Goal: Task Accomplishment & Management: Complete application form

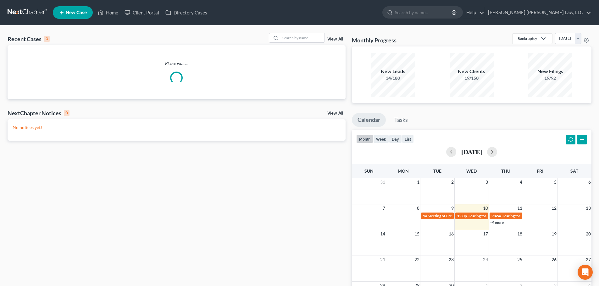
click at [297, 38] on input "search" at bounding box center [302, 37] width 44 height 9
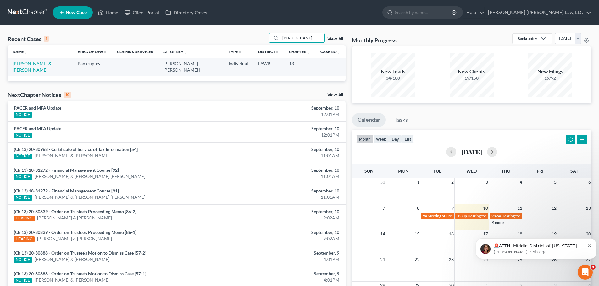
type input "[PERSON_NAME]"
click at [45, 62] on link "[PERSON_NAME] & [PERSON_NAME]" at bounding box center [32, 67] width 39 height 12
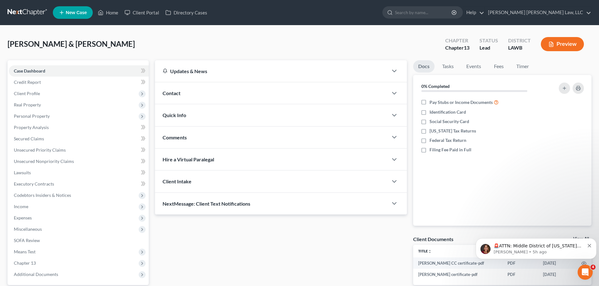
drag, startPoint x: 28, startPoint y: 216, endPoint x: 34, endPoint y: 212, distance: 7.2
click at [28, 216] on span "Expenses" at bounding box center [23, 217] width 18 height 5
click at [65, 229] on link "Home" at bounding box center [84, 229] width 127 height 11
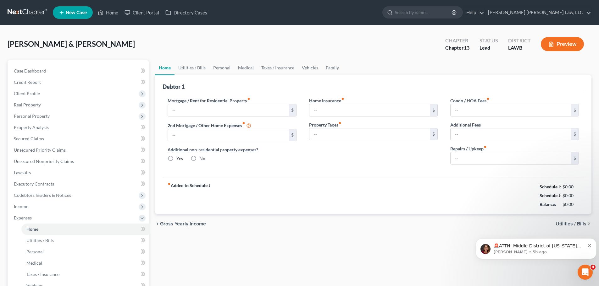
type input "0.00"
radio input "true"
type input "0.00"
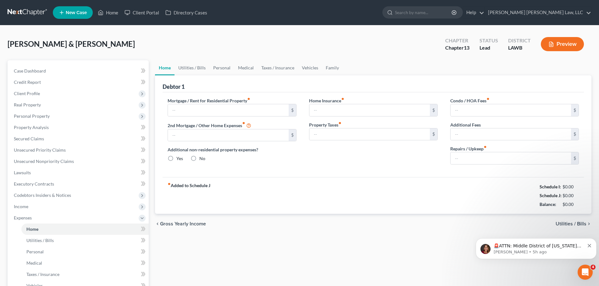
type input "0.00"
click at [199, 63] on link "Utilities / Bills" at bounding box center [191, 67] width 35 height 15
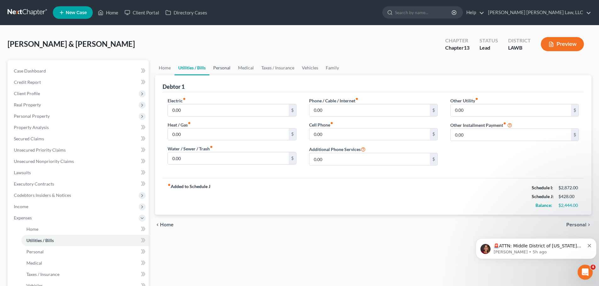
click at [221, 65] on link "Personal" at bounding box center [221, 67] width 25 height 15
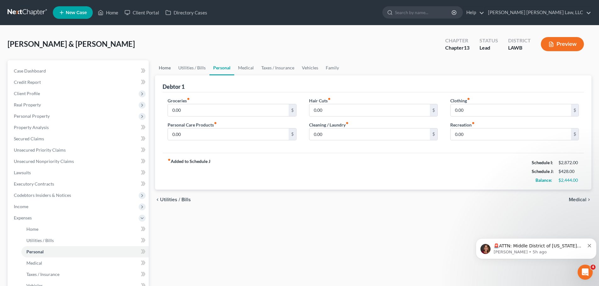
click at [168, 67] on link "Home" at bounding box center [164, 67] width 19 height 15
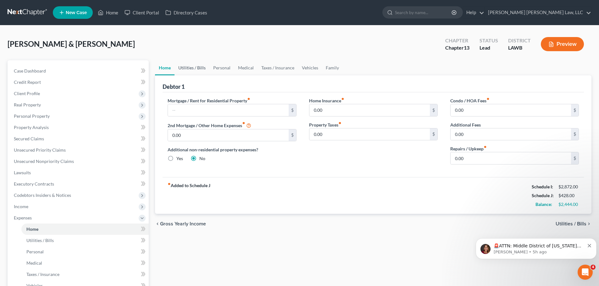
click at [194, 69] on link "Utilities / Bills" at bounding box center [191, 67] width 35 height 15
